Goal: Task Accomplishment & Management: Manage account settings

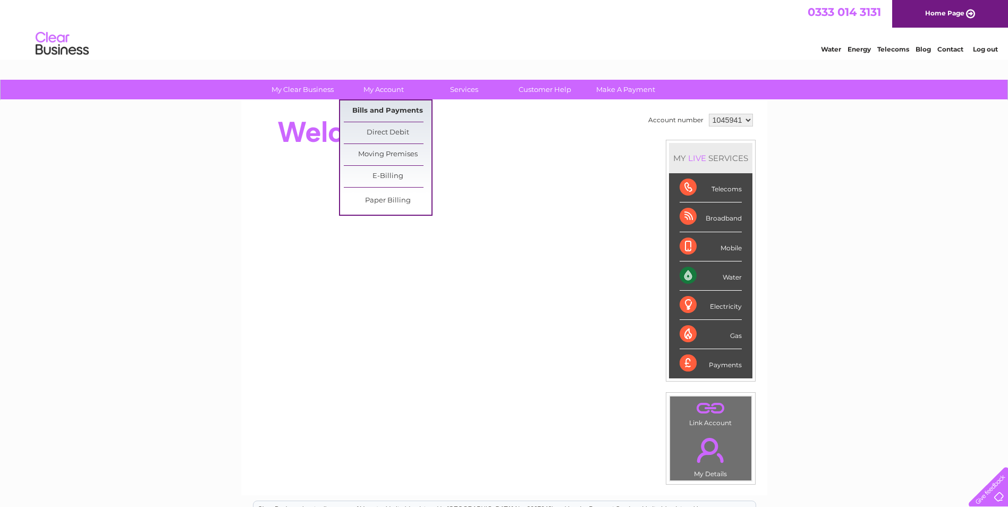
click at [378, 113] on link "Bills and Payments" at bounding box center [388, 110] width 88 height 21
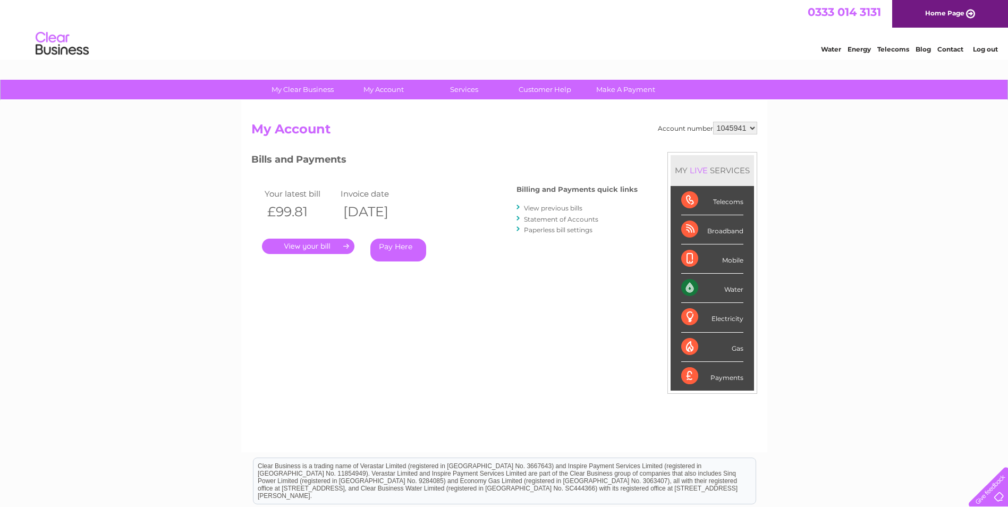
click at [312, 245] on link "." at bounding box center [308, 246] width 92 height 15
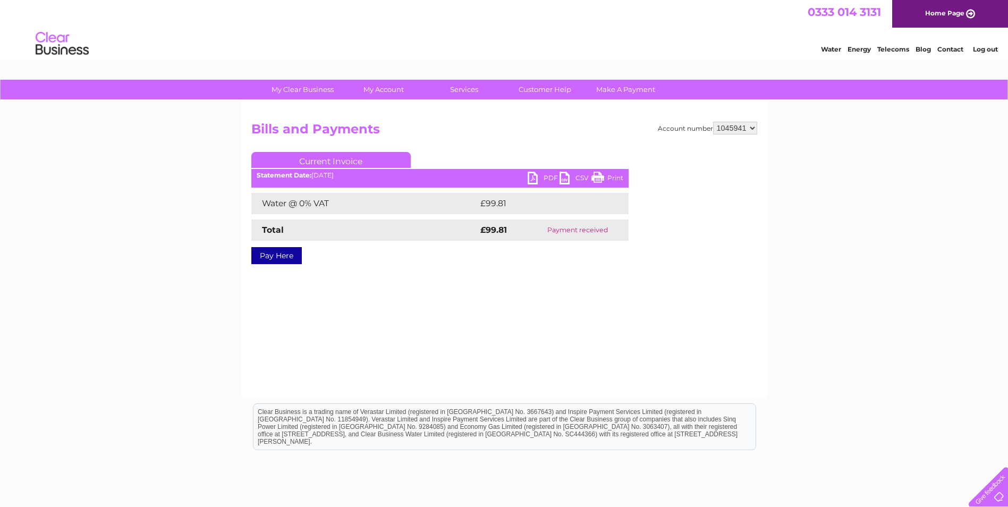
click at [530, 175] on link "PDF" at bounding box center [544, 179] width 32 height 15
click at [978, 51] on link "Log out" at bounding box center [985, 49] width 25 height 8
